Goal: Find specific page/section: Find specific page/section

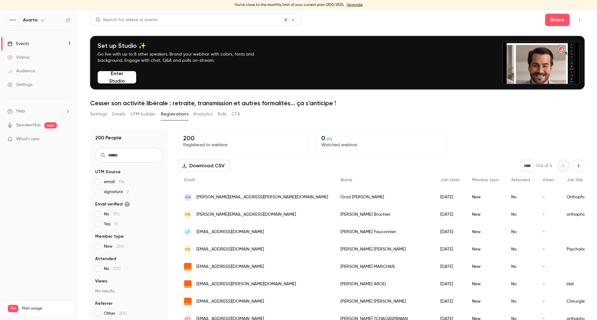
scroll to position [71, 0]
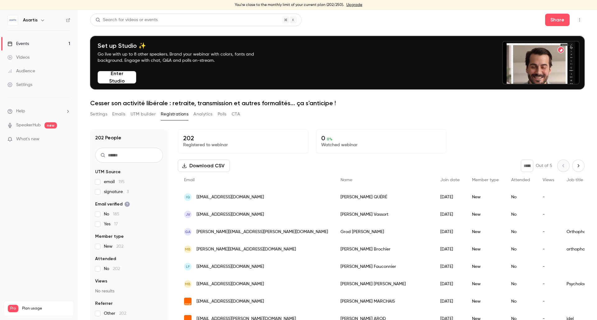
click at [440, 182] on span "Join date" at bounding box center [449, 180] width 19 height 4
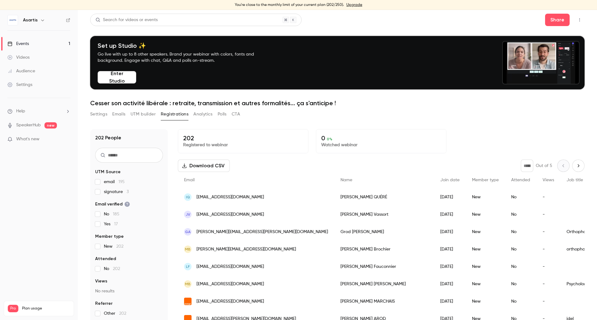
click at [440, 178] on span "Join date" at bounding box center [449, 180] width 19 height 4
click at [575, 166] on icon "Next page" at bounding box center [578, 165] width 7 height 5
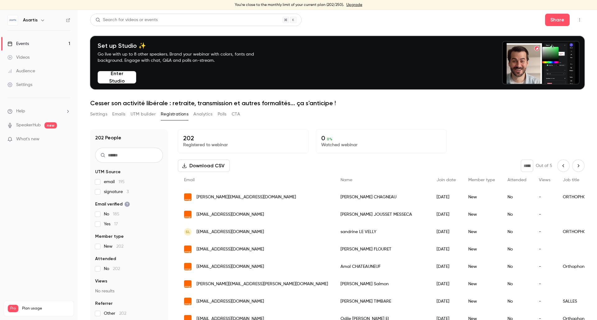
click at [575, 166] on icon "Next page" at bounding box center [578, 165] width 7 height 5
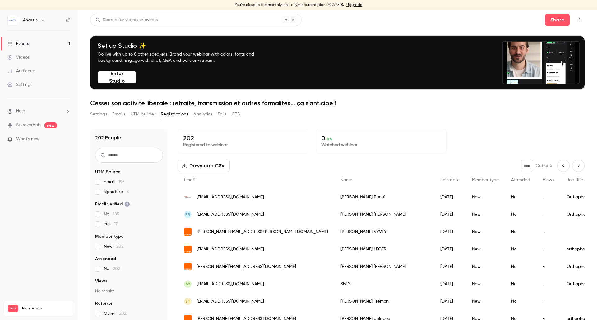
click at [575, 166] on icon "Next page" at bounding box center [578, 165] width 7 height 5
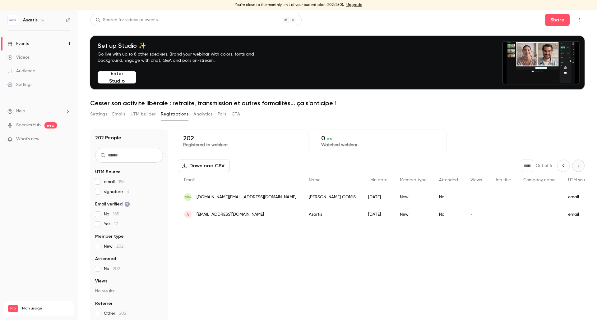
click at [560, 167] on icon "Previous page" at bounding box center [563, 165] width 7 height 5
type input "*"
